Goal: Task Accomplishment & Management: Manage account settings

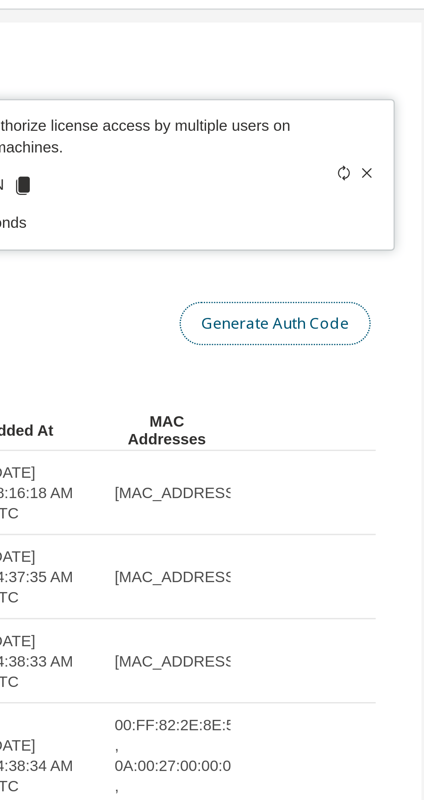
click at [371, 118] on button "Generate Auth Code" at bounding box center [370, 120] width 65 height 15
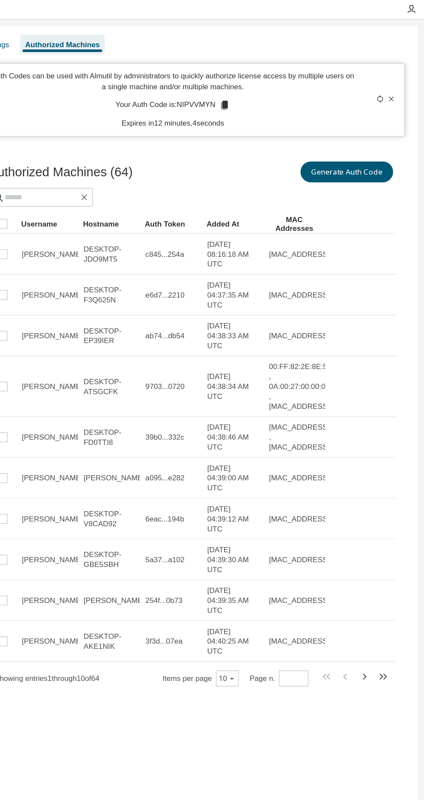
click at [401, 69] on icon at bounding box center [401, 69] width 3 height 3
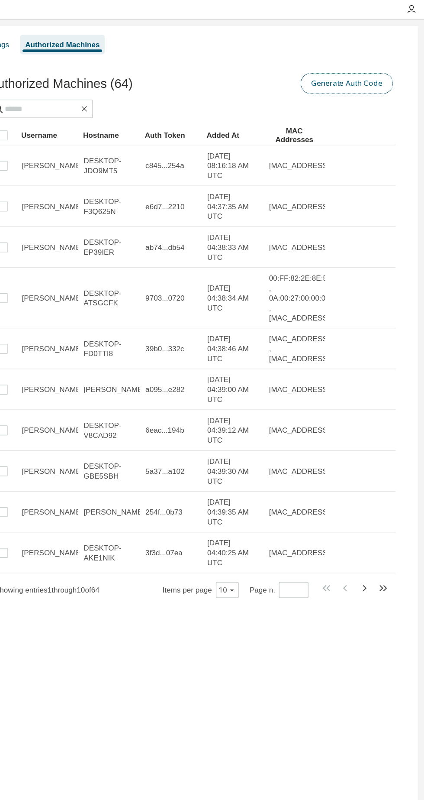
click at [372, 58] on button "Generate Auth Code" at bounding box center [370, 58] width 65 height 15
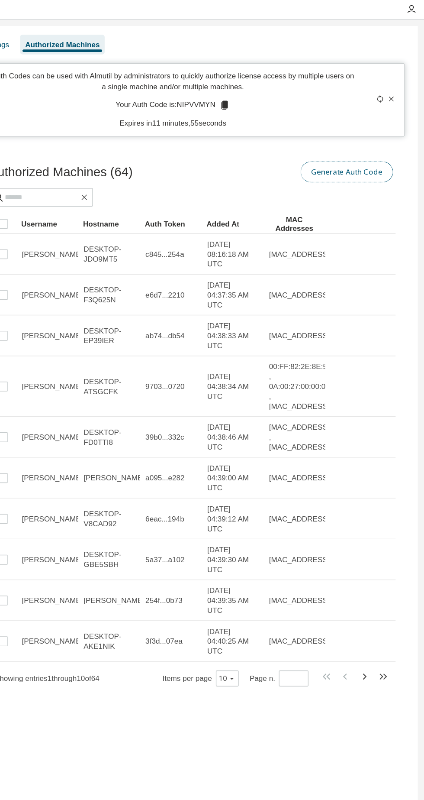
click at [377, 117] on button "Generate Auth Code" at bounding box center [370, 120] width 65 height 15
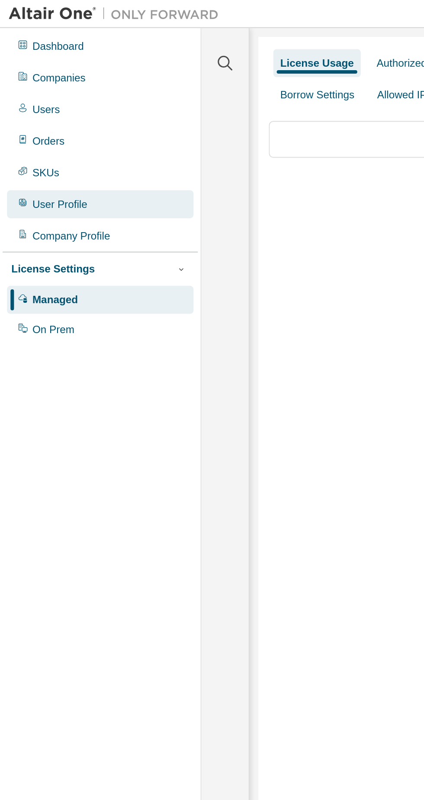
click at [25, 101] on div "User Profile" at bounding box center [29, 100] width 27 height 7
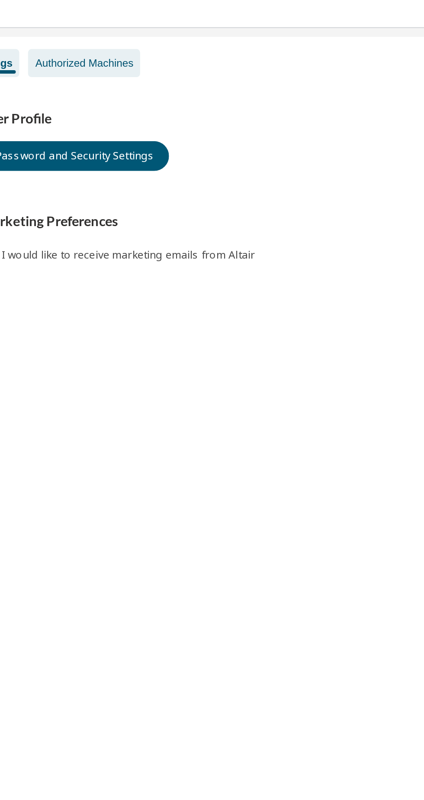
click at [175, 28] on div "Authorized Machines" at bounding box center [170, 31] width 48 height 7
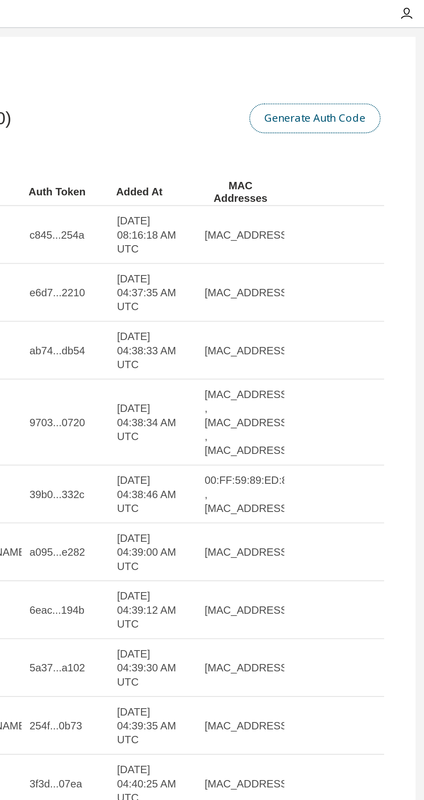
click at [368, 60] on button "Generate Auth Code" at bounding box center [370, 58] width 65 height 15
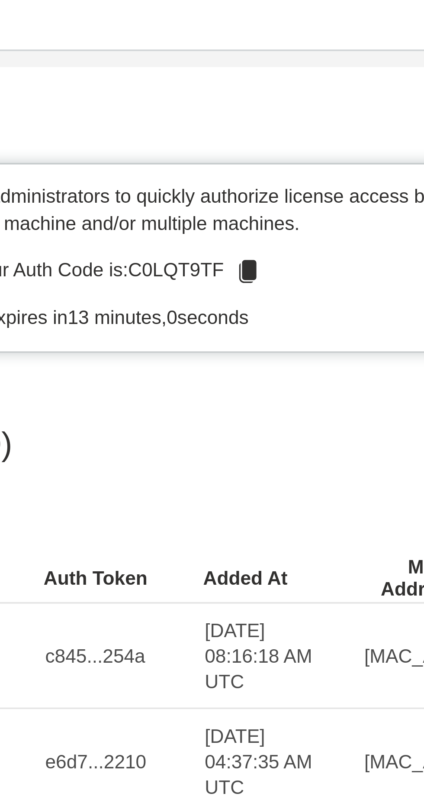
click at [269, 75] on p "Your Auth Code is: C0LQT9TF" at bounding box center [248, 74] width 79 height 8
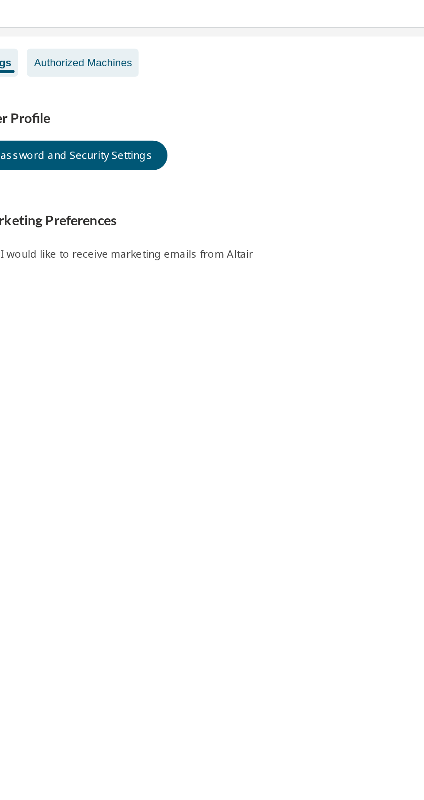
click at [177, 30] on div "Authorized Machines" at bounding box center [170, 31] width 48 height 7
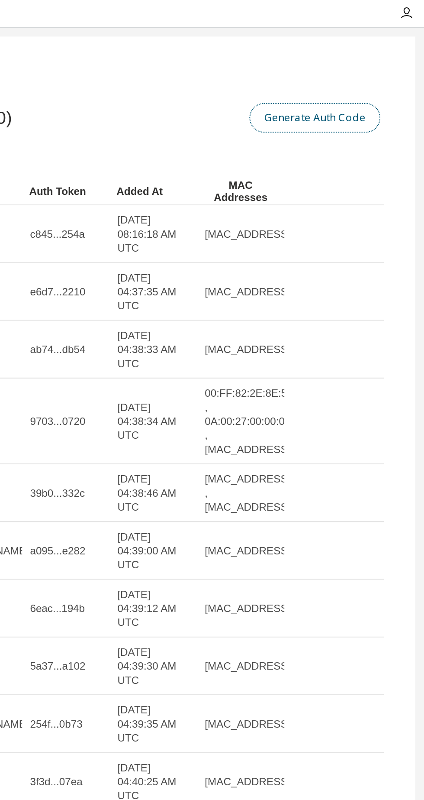
click at [362, 64] on button "Generate Auth Code" at bounding box center [370, 58] width 65 height 15
